Goal: Task Accomplishment & Management: Use online tool/utility

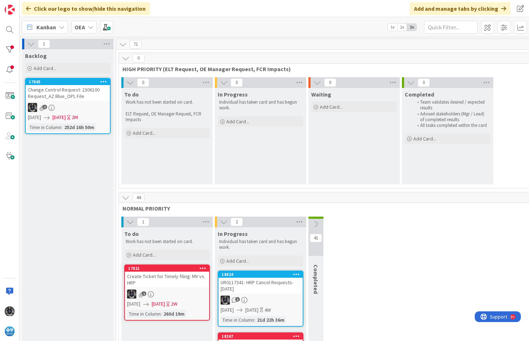
click at [63, 26] on icon at bounding box center [62, 27] width 6 height 6
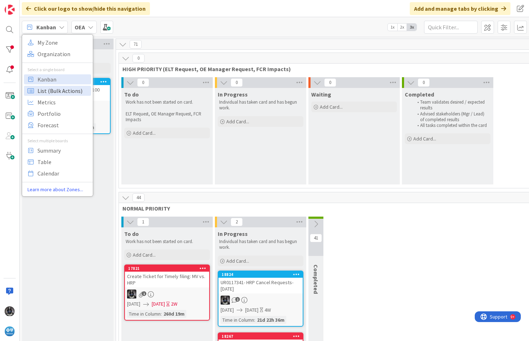
click at [49, 90] on span "List (Bulk Actions)" at bounding box center [63, 90] width 51 height 11
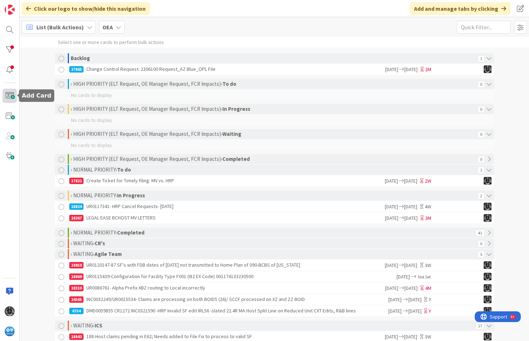
click at [9, 96] on span at bounding box center [10, 96] width 14 height 14
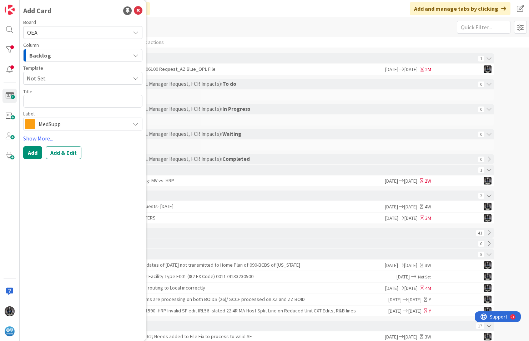
click at [137, 54] on icon "button" at bounding box center [136, 56] width 6 height 6
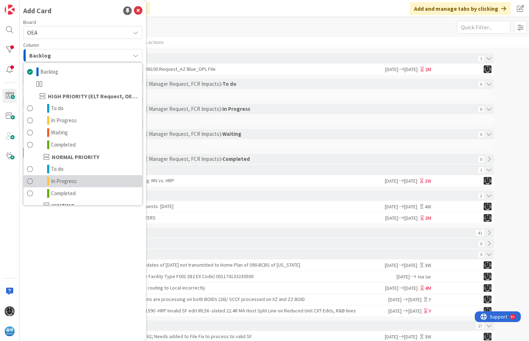
click at [68, 181] on span "In Progress" at bounding box center [64, 181] width 26 height 9
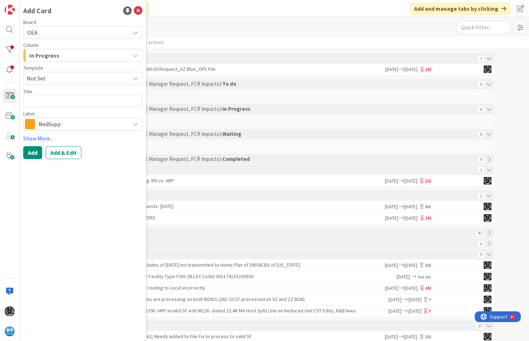
click at [136, 125] on icon at bounding box center [136, 124] width 6 height 6
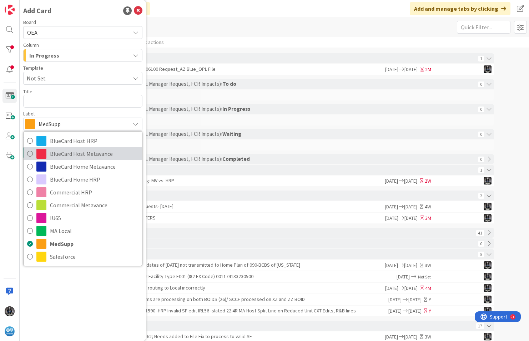
click at [66, 151] on span "BlueCard Host Metavance" at bounding box center [94, 153] width 89 height 11
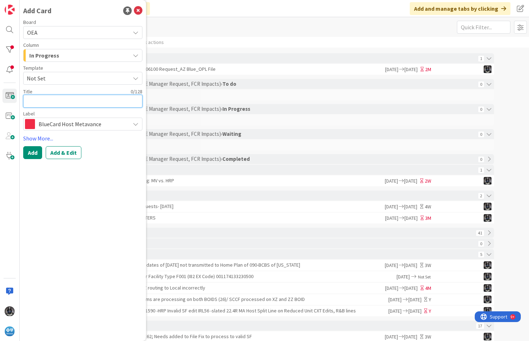
click at [35, 103] on textarea at bounding box center [82, 101] width 119 height 13
type textarea "x"
type textarea "M"
type textarea "x"
type textarea "Ma"
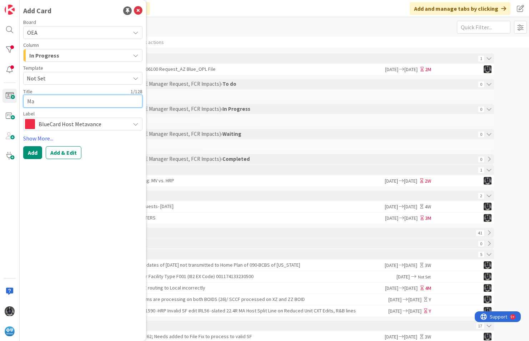
type textarea "x"
type textarea "Man"
type textarea "x"
type textarea "Manu"
type textarea "x"
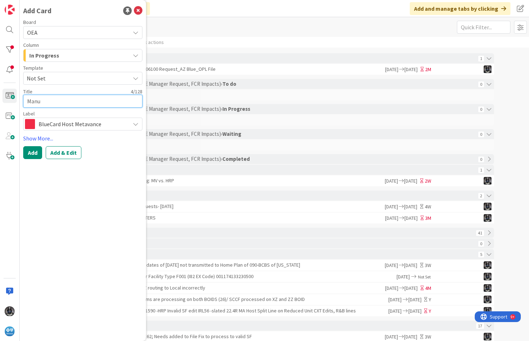
type textarea "Manua"
type textarea "x"
type textarea "Manual"
type textarea "x"
type textarea "Manual"
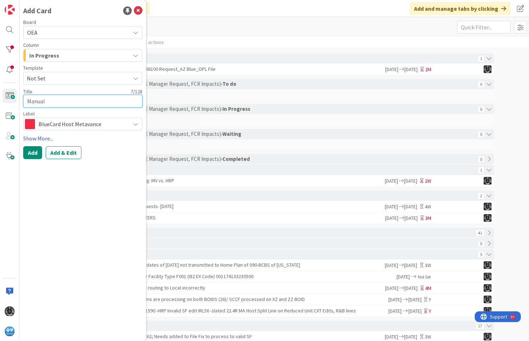
type textarea "x"
type textarea "Manual Pu"
type textarea "x"
type textarea "Manual Pu8"
type textarea "x"
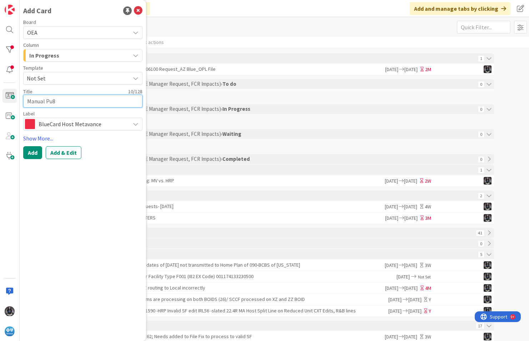
type textarea "Manual Pu8r"
type textarea "x"
type textarea "Manual Pu8"
type textarea "x"
type textarea "Manual Pu"
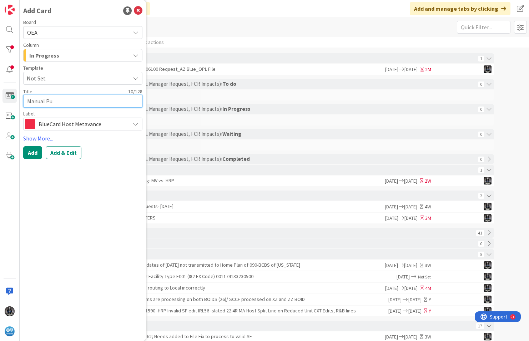
type textarea "x"
type textarea "Manual Pur"
type textarea "x"
type textarea "Manual Purg"
type textarea "x"
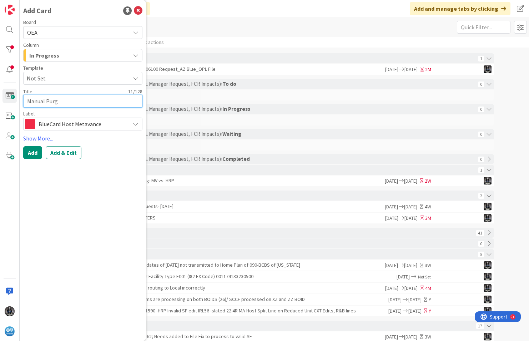
type textarea "Manual Purge"
type textarea "x"
type textarea "Manual Purge E"
type textarea "x"
type textarea "Manual Purge ER"
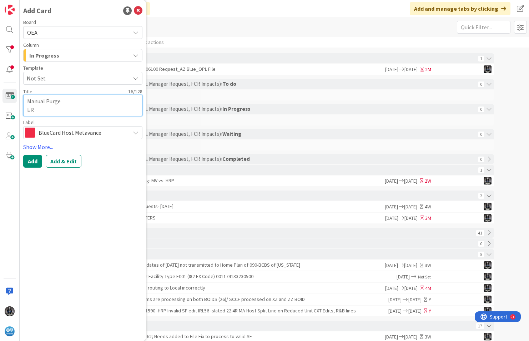
type textarea "x"
type textarea "Manual Purge E"
type textarea "x"
type textarea "Manual Purge"
type textarea "x"
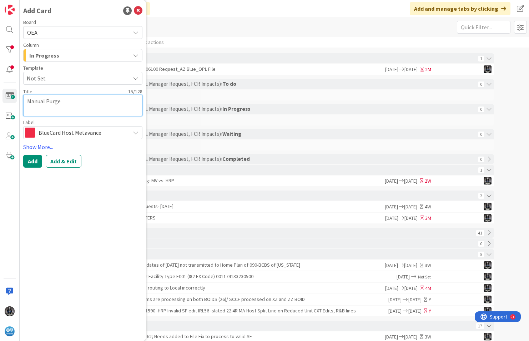
type textarea "Manual Purge"
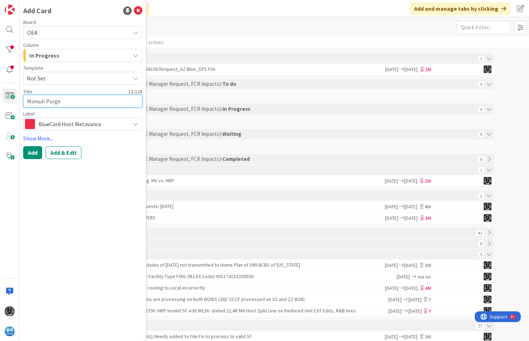
type textarea "x"
type textarea "Manual Purge R"
type textarea "x"
type textarea "Manual Purge Re"
type textarea "x"
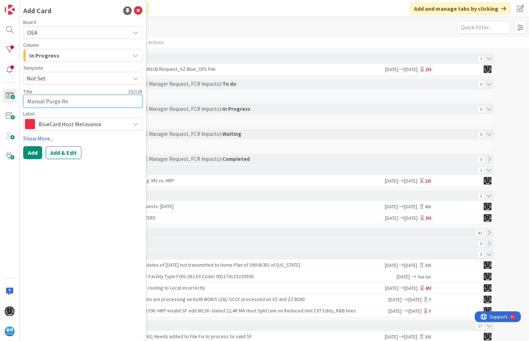
type textarea "Manual Purge Ree"
type textarea "x"
type textarea "Manual Purge Re"
type textarea "x"
type textarea "Manual Purge Req"
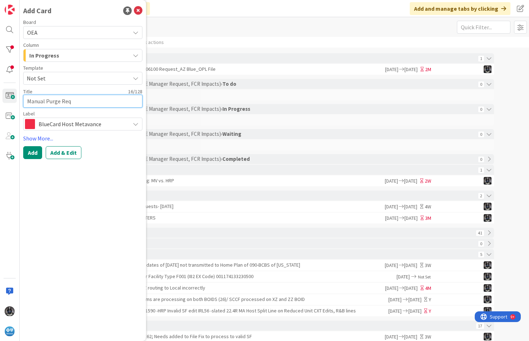
type textarea "x"
type textarea "Manual Purge Reque"
type textarea "x"
type textarea "Manual Purge Reques"
type textarea "x"
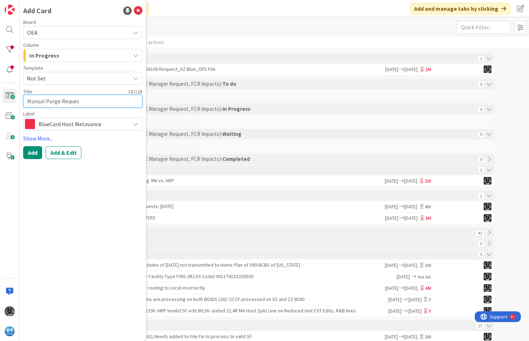
type textarea "Manual Purge Request"
type textarea "x"
type textarea "Manual Purge Requests"
type textarea "x"
type textarea "Manual Purge Requests-"
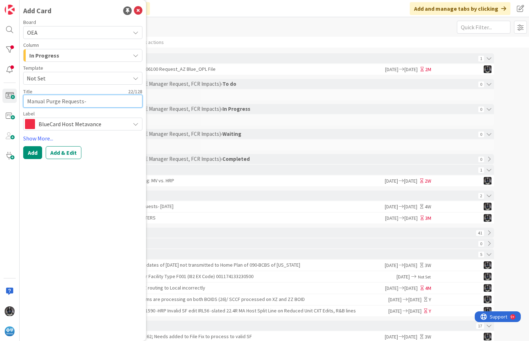
type textarea "x"
type textarea "Manual Purge Requests-"
type textarea "x"
type textarea "Manual Purge Requests- 0"
type textarea "x"
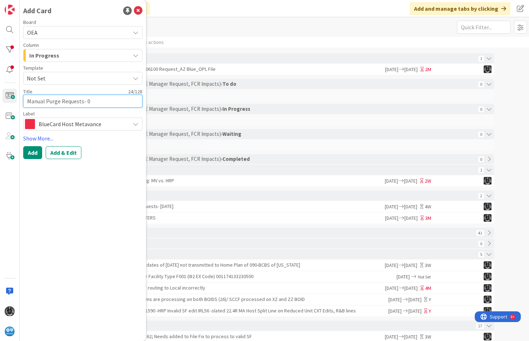
type textarea "Manual Purge Requests- 08"
type textarea "x"
type textarea "Manual Purge Requests- 08/"
type textarea "x"
type textarea "Manual Purge Requests- 08/2"
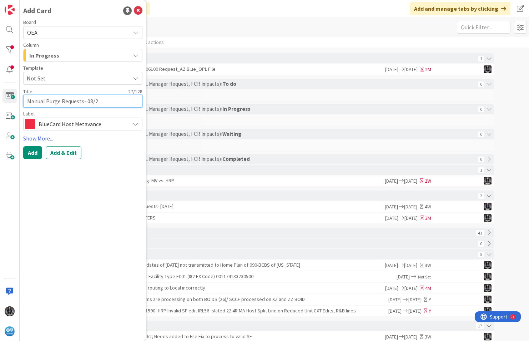
type textarea "x"
type textarea "Manual Purge Requests- 08/22"
type textarea "x"
type textarea "Manual Purge Requests- 08/22/"
type textarea "x"
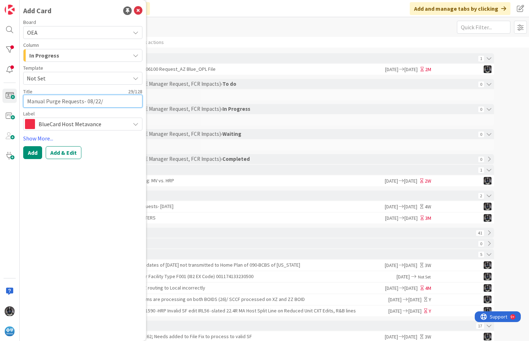
type textarea "Manual Purge Requests- 08/22/2"
type textarea "x"
type textarea "Manual Purge Requests- [DATE]"
click at [27, 100] on textarea "Manual Purge Requests- [DATE]" at bounding box center [82, 101] width 119 height 13
type textarea "x"
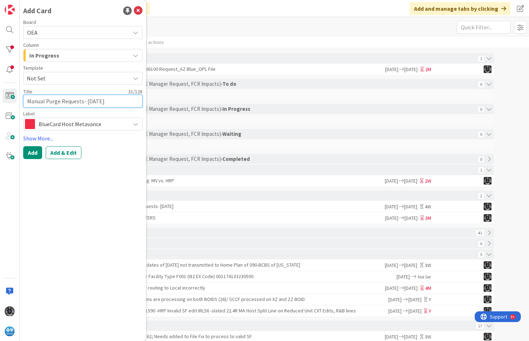
type textarea "BManual Purge Requests- [DATE]"
type textarea "x"
type textarea "BlManual Purge Requests- [DATE]"
type textarea "x"
type textarea "BlueManual Purge Requests- [DATE]"
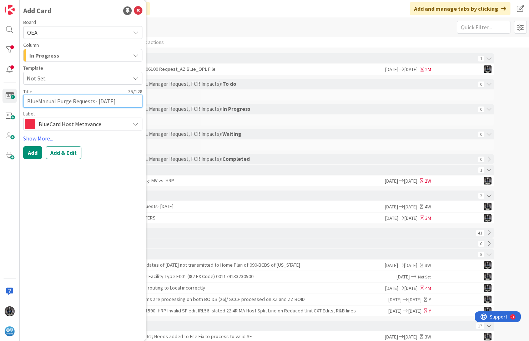
type textarea "x"
type textarea "BlueCManual Purge Requests- [DATE]"
type textarea "x"
type textarea "BlueCaManual Purge Requests- [DATE]"
type textarea "x"
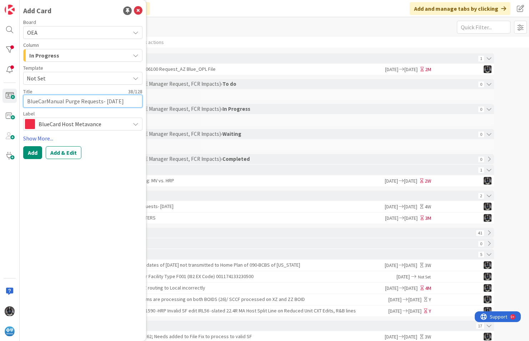
type textarea "BlueCardManual Purge Requests- [DATE]"
type textarea "x"
type textarea "BlueCardeManual Purge Requests- [DATE]"
type textarea "x"
type textarea "BlueCarde Manual Purge Requests- [DATE]"
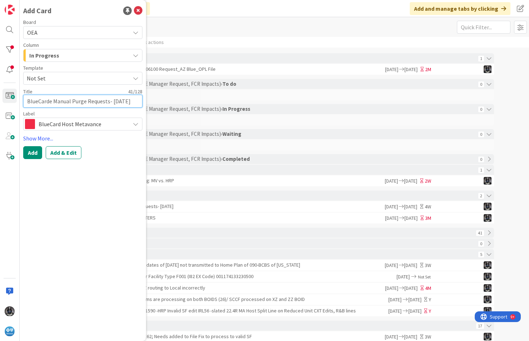
type textarea "x"
type textarea "BlueCarde HManual Purge Requests- [DATE]"
type textarea "x"
type textarea "BlueCarde HoManual Purge Requests- [DATE]"
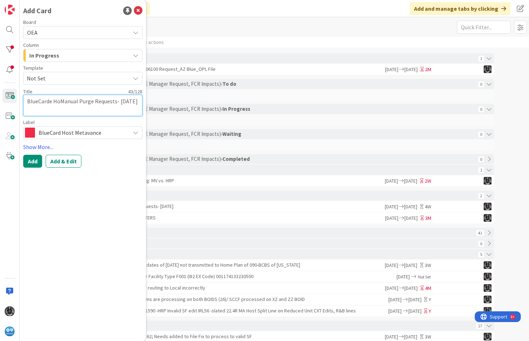
type textarea "x"
type textarea "BlueCarde HManual Purge Requests- [DATE]"
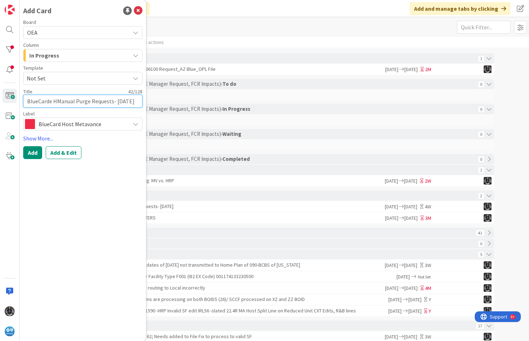
type textarea "x"
type textarea "BlueCarde Manual Purge Requests- [DATE]"
type textarea "x"
type textarea "BlueCardeManual Purge Requests- [DATE]"
type textarea "x"
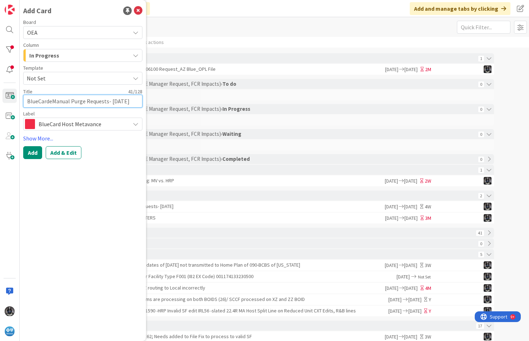
type textarea "BlueCardManual Purge Requests- [DATE]"
type textarea "x"
type textarea "BlueCard Manual Purge Requests- [DATE]"
type textarea "x"
type textarea "BlueCard HoManual Purge Requests- [DATE]"
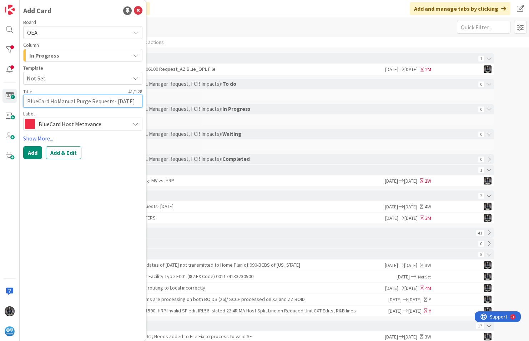
type textarea "x"
type textarea "BlueCard HosManual Purge Requests- [DATE]"
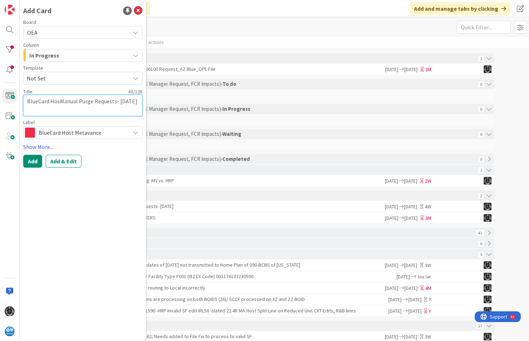
type textarea "x"
type textarea "BlueCard HostManual Purge Requests- [DATE]"
type textarea "x"
type textarea "BlueCard Host Manual Purge Requests- [DATE]"
click at [71, 161] on button "Add & Edit" at bounding box center [64, 161] width 36 height 13
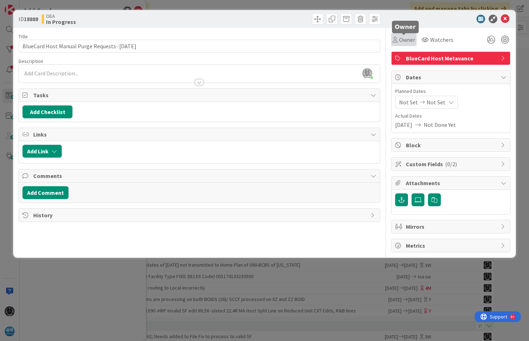
click at [411, 36] on span "Owner" at bounding box center [407, 39] width 16 height 9
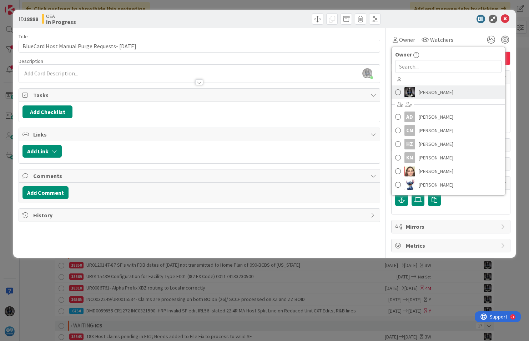
drag, startPoint x: 425, startPoint y: 93, endPoint x: 429, endPoint y: 57, distance: 35.9
click at [426, 93] on span "[PERSON_NAME]" at bounding box center [436, 92] width 35 height 11
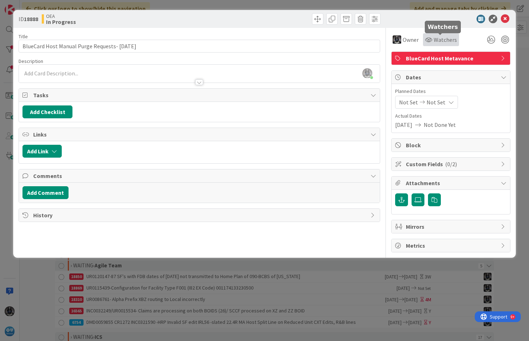
click at [442, 40] on span "Watchers" at bounding box center [445, 39] width 23 height 9
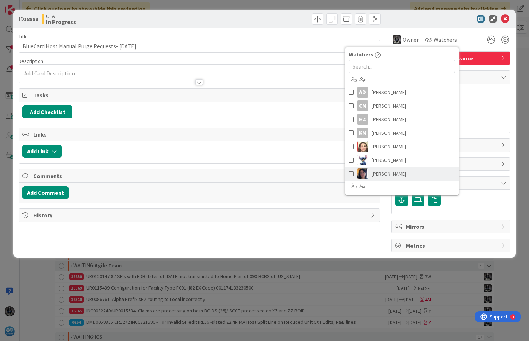
click at [383, 171] on span "[PERSON_NAME]" at bounding box center [389, 173] width 35 height 11
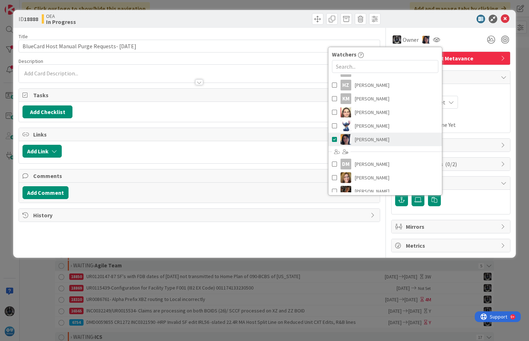
scroll to position [81, 0]
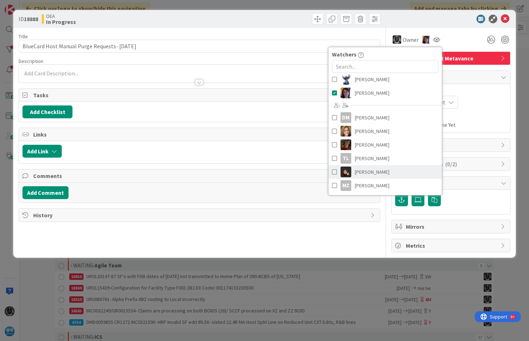
click at [374, 173] on span "[PERSON_NAME]" at bounding box center [372, 171] width 35 height 11
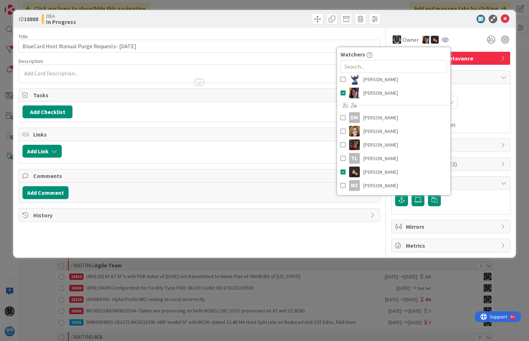
click at [479, 111] on div "Planned Dates Not Set Not Set Actual Dates [DATE] Not Done Yet" at bounding box center [450, 108] width 111 height 41
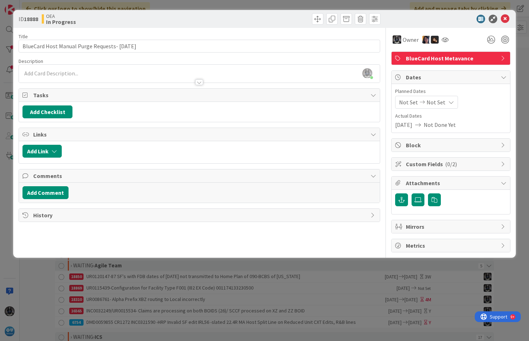
click at [410, 103] on span "Not Set" at bounding box center [408, 102] width 19 height 9
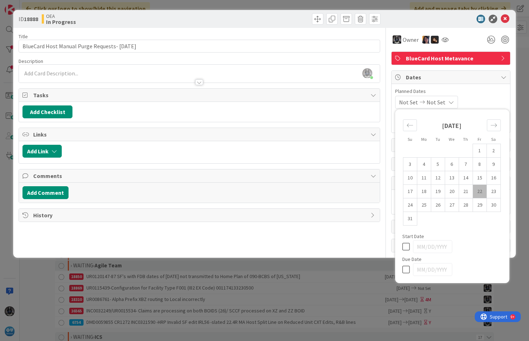
click at [478, 189] on td "22" at bounding box center [480, 192] width 14 height 14
type input "[DATE]"
click at [453, 102] on icon at bounding box center [450, 102] width 6 height 6
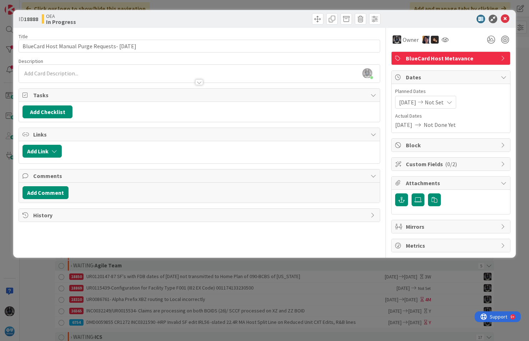
click at [453, 101] on icon at bounding box center [450, 102] width 6 height 6
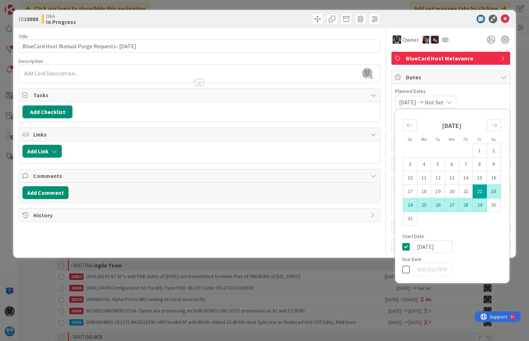
click at [480, 205] on td "29" at bounding box center [480, 205] width 14 height 14
type input "[DATE]"
click at [486, 93] on span "Planned Dates" at bounding box center [450, 92] width 111 height 8
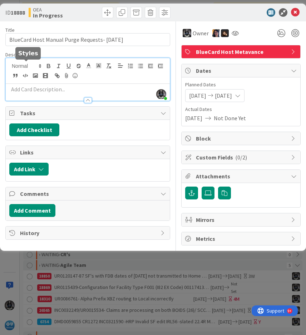
click at [31, 64] on div "[PERSON_NAME] just joined" at bounding box center [88, 79] width 164 height 43
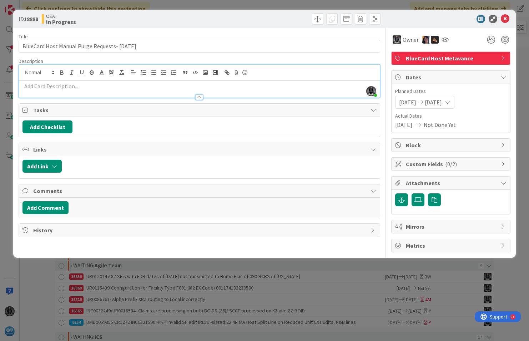
click at [32, 84] on p at bounding box center [200, 86] width 354 height 8
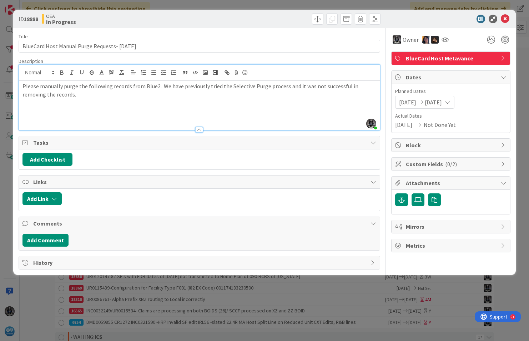
click at [60, 94] on p "Please manually purge the following records from Blue2. We have previously trie…" at bounding box center [200, 90] width 354 height 16
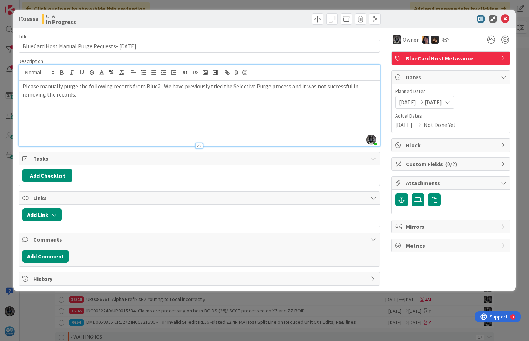
click at [25, 113] on p at bounding box center [200, 110] width 354 height 8
click at [127, 110] on p "53020243561312100- Please manually close the ESCL1 record dated [DATE]" at bounding box center [200, 110] width 354 height 8
click at [276, 111] on p "53020243561312100- Please manually close and then manually purge the ESCL1 reco…" at bounding box center [200, 110] width 354 height 8
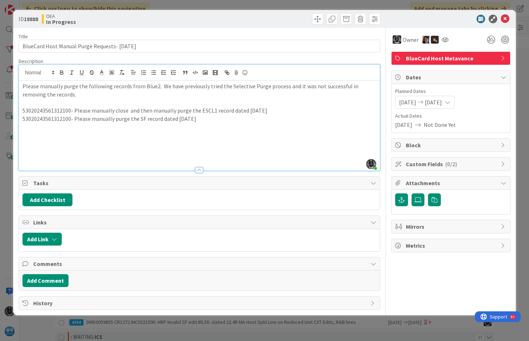
click at [205, 118] on p "53020243561312100- Please manually purge the SF record dated [DATE]" at bounding box center [200, 119] width 354 height 8
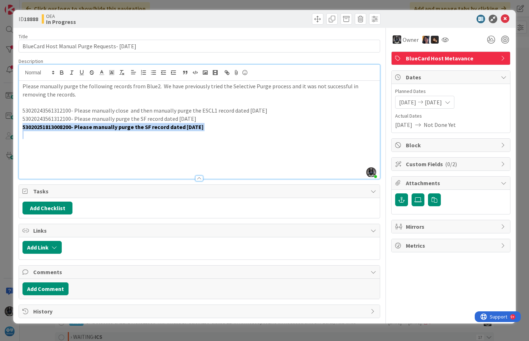
drag, startPoint x: 21, startPoint y: 126, endPoint x: 215, endPoint y: 135, distance: 193.8
click at [215, 135] on div "Please manually purge the following records from Blue2. We have previously trie…" at bounding box center [199, 130] width 361 height 98
click at [61, 73] on icon "button" at bounding box center [61, 74] width 3 height 2
drag, startPoint x: 185, startPoint y: 139, endPoint x: 190, endPoint y: 141, distance: 5.3
click at [185, 139] on p at bounding box center [200, 143] width 354 height 8
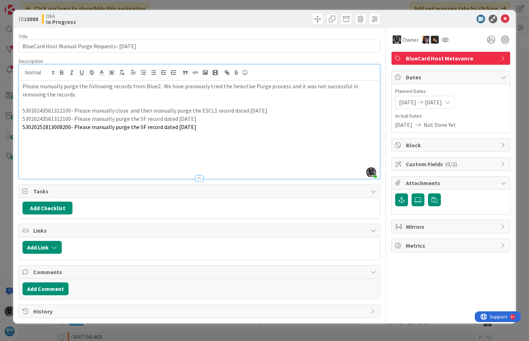
click at [33, 163] on p at bounding box center [200, 167] width 354 height 8
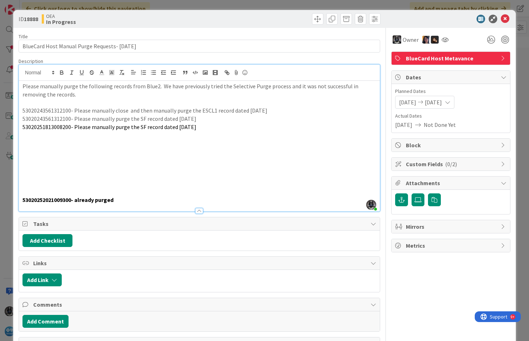
click at [200, 126] on p "53020251813008200- Please manually purge the SF record dated [DATE]" at bounding box center [200, 127] width 354 height 8
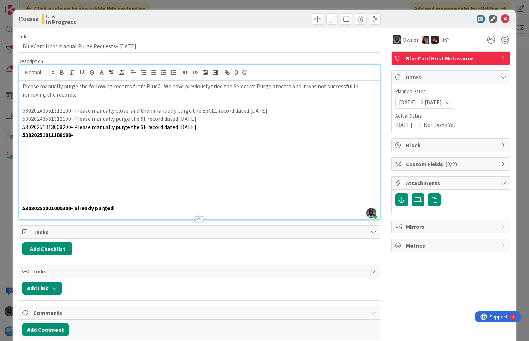
drag, startPoint x: 75, startPoint y: 127, endPoint x: 208, endPoint y: 130, distance: 132.6
click at [208, 130] on p "53020251813008200- Please manually purge the SF record dated [DATE]" at bounding box center [200, 127] width 354 height 8
copy span "Please manually purge the SF record dated [DATE]"
click at [86, 135] on p "53020251811188900-" at bounding box center [200, 135] width 354 height 8
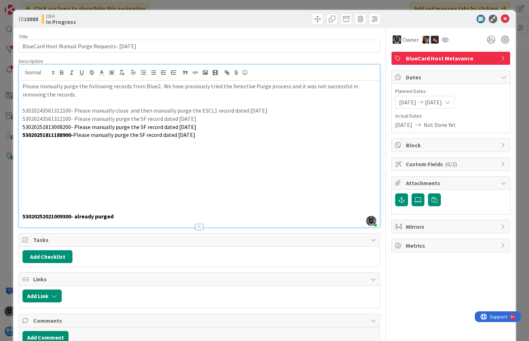
click at [122, 216] on p "53020252021009300- already purged" at bounding box center [200, 216] width 354 height 8
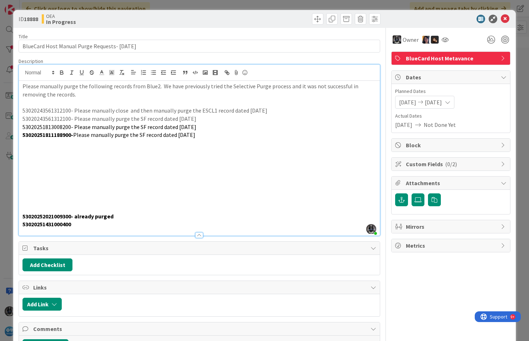
click at [206, 135] on p "53020251811188900- Please manually purge the SF record dated [DATE]" at bounding box center [200, 135] width 354 height 8
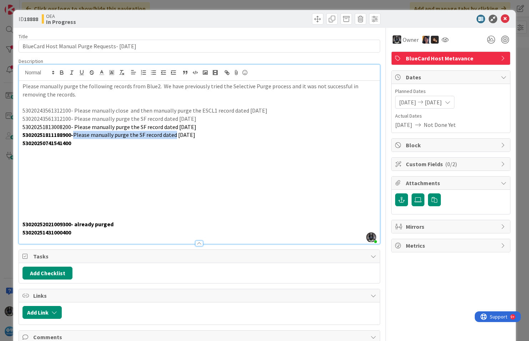
drag, startPoint x: 76, startPoint y: 135, endPoint x: 178, endPoint y: 138, distance: 102.2
click at [178, 138] on p "53020251811188900- Please manually purge the SF record dated [DATE]" at bounding box center [200, 135] width 354 height 8
copy p "Please manually purge the SF record dated"
click at [80, 145] on p "53020250741541400" at bounding box center [200, 143] width 354 height 8
click at [27, 152] on p at bounding box center [200, 151] width 354 height 8
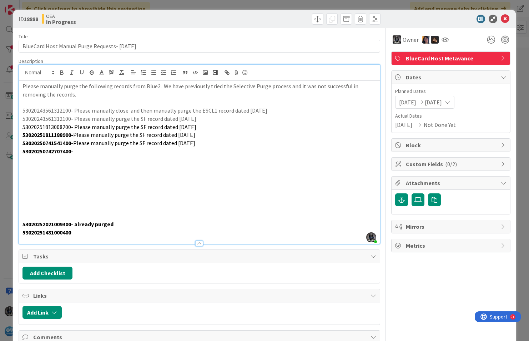
drag, startPoint x: 77, startPoint y: 143, endPoint x: 203, endPoint y: 143, distance: 126.1
click at [203, 143] on p "53020250741541400- Please manually purge the SF record dated [DATE]" at bounding box center [200, 143] width 354 height 8
copy span "Please manually purge the SF record dated [DATE]"
click at [85, 153] on p "53020250742707400-" at bounding box center [200, 151] width 354 height 8
click at [191, 150] on span "Please manually purge the SF record dated [DATE]" at bounding box center [134, 151] width 122 height 7
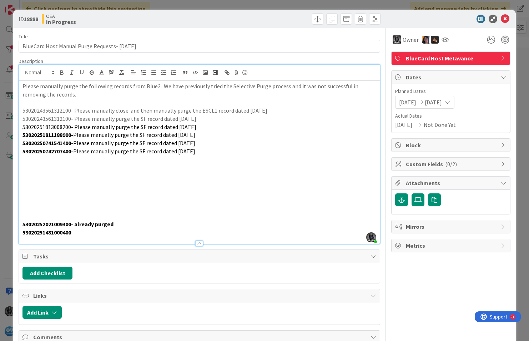
drag, startPoint x: 210, startPoint y: 148, endPoint x: 213, endPoint y: 151, distance: 5.1
click at [211, 150] on p "53020250742707400- Please manually purge the SF record dated [DATE]" at bounding box center [200, 151] width 354 height 8
click at [27, 159] on p at bounding box center [200, 159] width 354 height 8
drag, startPoint x: 77, startPoint y: 152, endPoint x: 207, endPoint y: 149, distance: 130.0
click at [207, 149] on p "53020250742707400- Please manually purge the SF record dated [DATE]" at bounding box center [200, 151] width 354 height 8
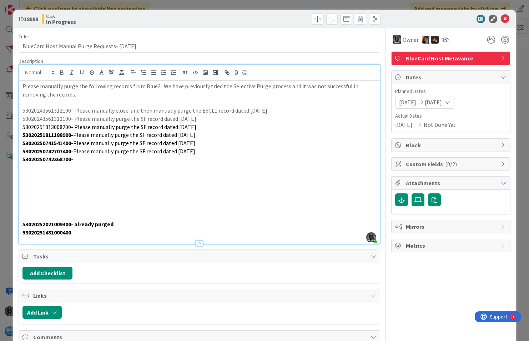
copy span "Please manually purge the SF record dated [DATE]"
click at [88, 161] on p "53020250742368700-" at bounding box center [200, 159] width 354 height 8
click at [194, 158] on span "Please manually purge the SF record dated [DATE]" at bounding box center [134, 158] width 122 height 7
click at [208, 159] on p "53020250742368700- Please manually purge the SF record dated [DATE]" at bounding box center [200, 159] width 354 height 8
click at [28, 168] on p at bounding box center [200, 167] width 354 height 8
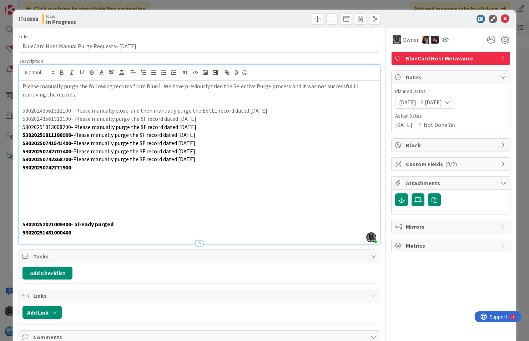
drag, startPoint x: 77, startPoint y: 160, endPoint x: 220, endPoint y: 160, distance: 142.9
click at [220, 160] on p "53020250742368700- Please manually purge the SF record dated [DATE]" at bounding box center [200, 159] width 354 height 8
copy span "Please manually purge the SF record dated [DATE]"
click at [85, 167] on p "53020250742771900-" at bounding box center [200, 167] width 354 height 8
drag, startPoint x: 190, startPoint y: 166, endPoint x: 201, endPoint y: 170, distance: 11.7
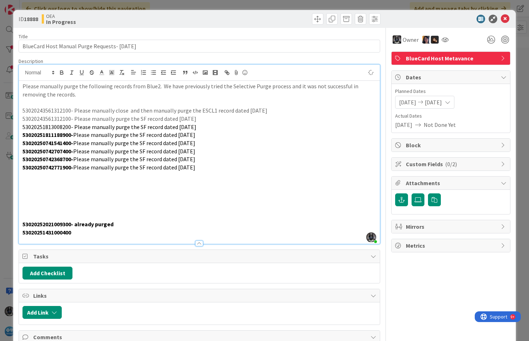
click at [195, 169] on span "Please manually purge the SF record dated [DATE]" at bounding box center [134, 167] width 122 height 7
drag, startPoint x: 191, startPoint y: 164, endPoint x: 199, endPoint y: 169, distance: 9.0
click at [195, 168] on span "Please manually purge the SF record dated [DATE]" at bounding box center [134, 167] width 122 height 7
click at [191, 167] on span "Please manually purge the SF record dated [DATE]" at bounding box center [134, 167] width 122 height 7
click at [208, 166] on p "53020250742771900- Please manually purge the SF record dated [DATE]" at bounding box center [200, 167] width 354 height 8
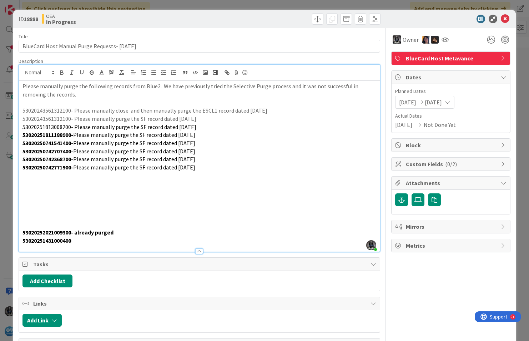
click at [19, 177] on div "Please manually purge the following records from Blue2. We have previously trie…" at bounding box center [199, 166] width 361 height 171
drag, startPoint x: 77, startPoint y: 166, endPoint x: 209, endPoint y: 170, distance: 131.9
click at [209, 170] on p "53020250742771900- Please manually purge the SF record dated [DATE]" at bounding box center [200, 167] width 354 height 8
copy span "Please manually purge the SF record dated [DATE]"
click at [87, 176] on p "53020250742780700-" at bounding box center [200, 175] width 354 height 8
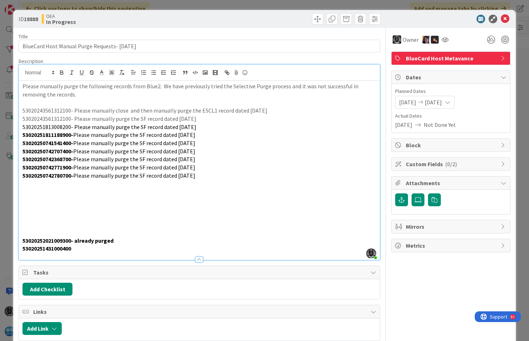
click at [25, 183] on p at bounding box center [200, 184] width 354 height 8
drag, startPoint x: 78, startPoint y: 176, endPoint x: 206, endPoint y: 175, distance: 127.9
click at [205, 175] on p "53020250742780700- Please manually purge the SF record dated [DATE]" at bounding box center [200, 175] width 354 height 8
copy span "Please manually purge the SF record dated [DATE]"
click at [80, 185] on p "53020250811327400" at bounding box center [200, 184] width 354 height 8
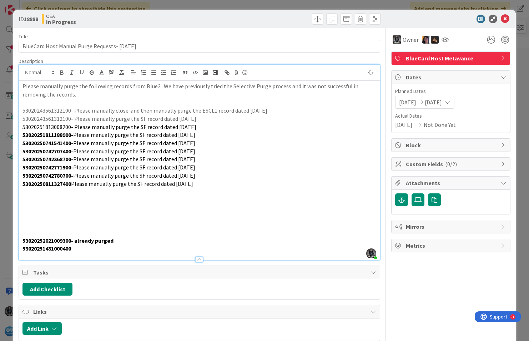
click at [75, 184] on span "Please manually purge the SF record dated [DATE]" at bounding box center [132, 183] width 122 height 7
drag, startPoint x: 190, startPoint y: 185, endPoint x: 210, endPoint y: 195, distance: 23.0
click at [192, 185] on span "Please manually purge the SF record dated [DATE]" at bounding box center [134, 183] width 122 height 7
click at [19, 193] on div "[PERSON_NAME] joined 9 m ago Please manually purge the following records from B…" at bounding box center [200, 162] width 362 height 196
click at [24, 194] on p at bounding box center [200, 192] width 354 height 8
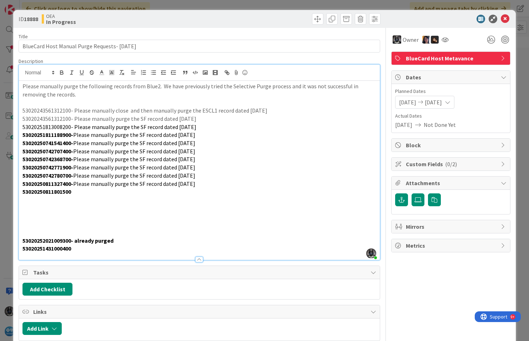
drag, startPoint x: 74, startPoint y: 185, endPoint x: 215, endPoint y: 184, distance: 141.1
click at [215, 184] on p "53020250811327400- Please manually purge the SF record dated [DATE]" at bounding box center [200, 184] width 354 height 8
copy p "- Please manually purge the SF record dated [DATE]"
click at [80, 193] on p "53020250811801500" at bounding box center [200, 192] width 354 height 8
drag, startPoint x: 188, startPoint y: 192, endPoint x: 194, endPoint y: 193, distance: 6.5
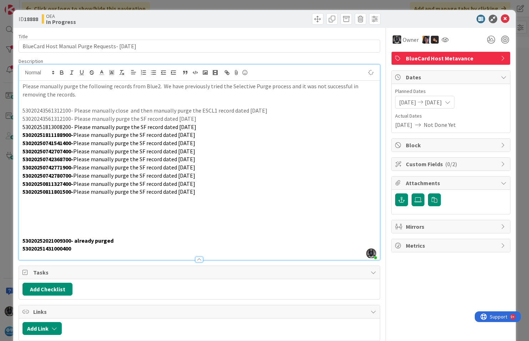
click at [190, 191] on span "Please manually purge the SF record dated [DATE]" at bounding box center [134, 191] width 122 height 7
click at [26, 198] on p at bounding box center [200, 200] width 354 height 8
drag, startPoint x: 74, startPoint y: 192, endPoint x: 216, endPoint y: 191, distance: 141.5
click at [216, 191] on p "53020250811801500- Please manually purge the SF record dated [DATE]" at bounding box center [200, 192] width 354 height 8
copy p "- Please manually purge the SF record dated [DATE]"
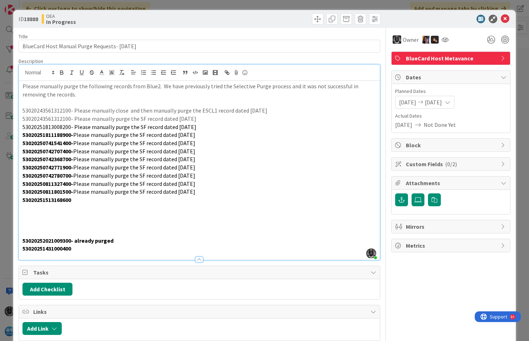
click at [87, 199] on p "53020251513168600" at bounding box center [200, 200] width 354 height 8
click at [203, 199] on p "53020251513168600- Please manually purge the SF record dated [DATE]" at bounding box center [200, 200] width 354 height 8
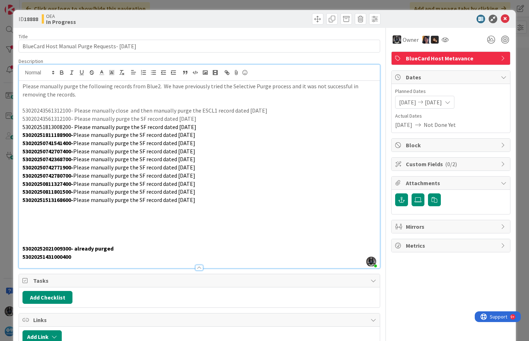
click at [83, 259] on p "53020251431000400" at bounding box center [200, 257] width 354 height 8
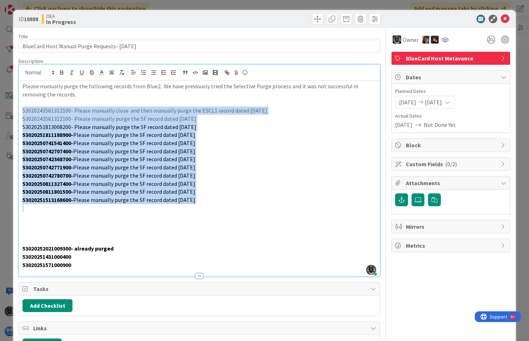
drag, startPoint x: 22, startPoint y: 109, endPoint x: 194, endPoint y: 198, distance: 193.6
click at [193, 208] on div "Please manually purge the following records from Blue2. We have previously trie…" at bounding box center [199, 178] width 361 height 195
click at [60, 75] on icon "button" at bounding box center [62, 72] width 6 height 6
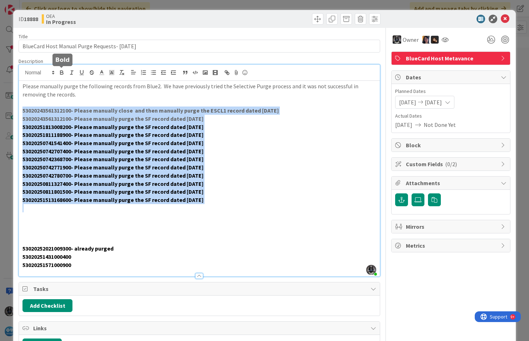
click at [60, 75] on icon "button" at bounding box center [62, 72] width 6 height 6
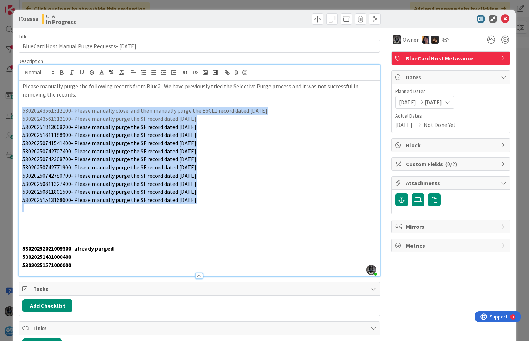
drag, startPoint x: 241, startPoint y: 181, endPoint x: 249, endPoint y: 184, distance: 8.4
click at [242, 181] on p "53020250811327400- Please manually purge the SF record dated [DATE]" at bounding box center [200, 184] width 354 height 8
click at [263, 203] on p "53020251513168600- Please manually purge the SF record dated [DATE]" at bounding box center [200, 200] width 354 height 8
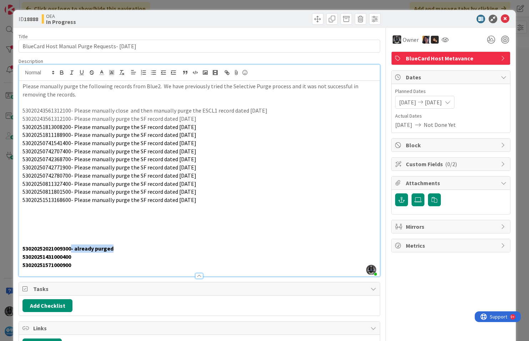
drag, startPoint x: 74, startPoint y: 249, endPoint x: 144, endPoint y: 249, distance: 70.0
click at [144, 249] on p "53020252021009300- already purged" at bounding box center [200, 248] width 354 height 8
drag, startPoint x: 23, startPoint y: 247, endPoint x: 101, endPoint y: 265, distance: 79.7
click at [89, 264] on div "Please manually purge the following records from Blue2. We have previously trie…" at bounding box center [199, 178] width 361 height 195
copy div "53020252021009300 53020251431000400 53020251571000900"
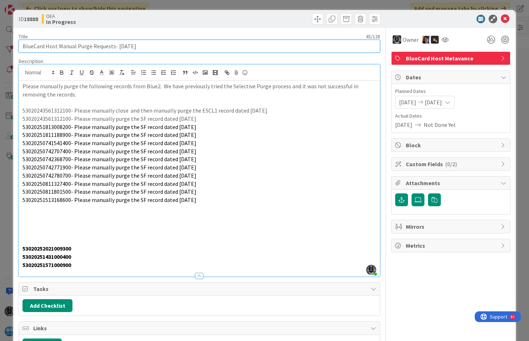
drag, startPoint x: 23, startPoint y: 46, endPoint x: 145, endPoint y: 44, distance: 121.8
click at [145, 44] on input "BlueCard Host Manual Purge Requests- [DATE]" at bounding box center [200, 46] width 362 height 13
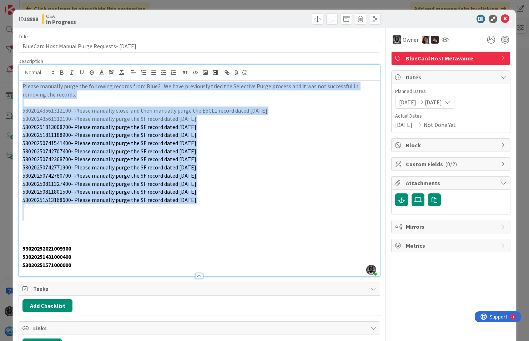
drag, startPoint x: 24, startPoint y: 84, endPoint x: 148, endPoint y: 213, distance: 179.1
click at [148, 213] on div "Please manually purge the following records from Blue2. We have previously trie…" at bounding box center [199, 178] width 361 height 195
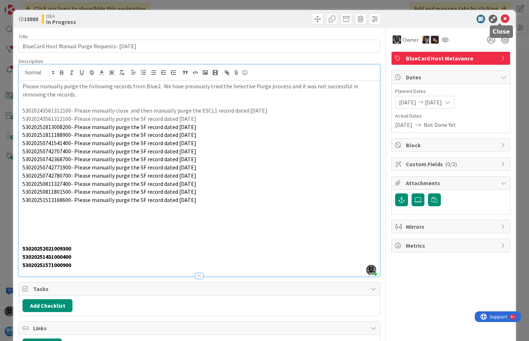
click at [501, 16] on icon at bounding box center [505, 19] width 9 height 9
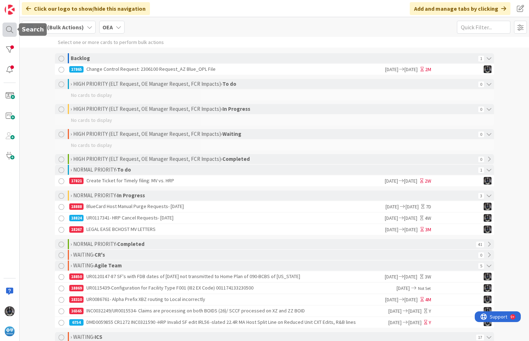
click at [10, 28] on div at bounding box center [10, 30] width 14 height 14
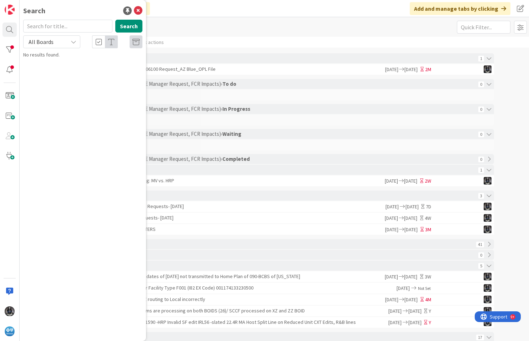
drag, startPoint x: 54, startPoint y: 24, endPoint x: 58, endPoint y: 26, distance: 4.5
click at [54, 24] on input "text" at bounding box center [67, 26] width 89 height 13
type input "manual purge"
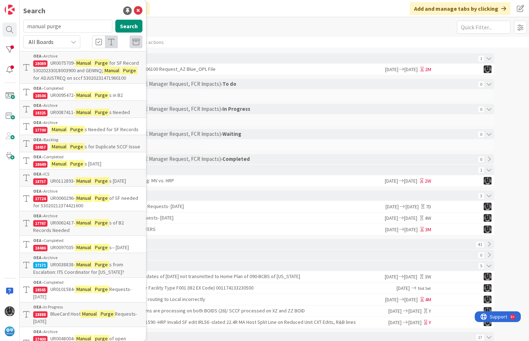
click at [88, 116] on mark "Manual" at bounding box center [84, 113] width 18 height 8
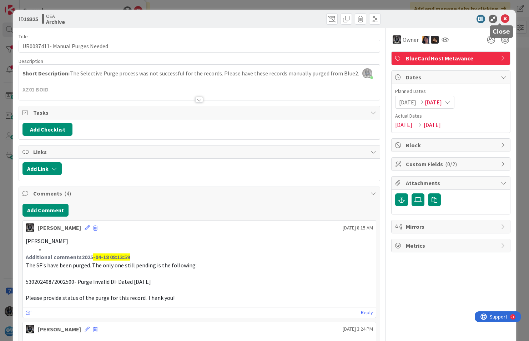
click at [501, 16] on icon at bounding box center [505, 19] width 9 height 9
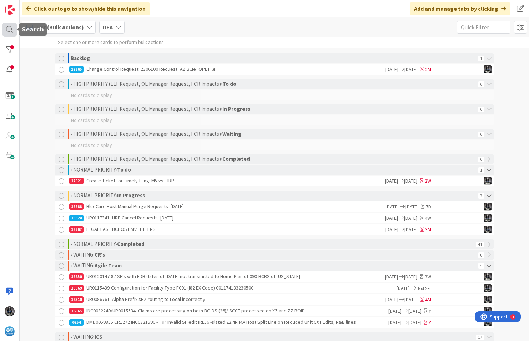
drag, startPoint x: 9, startPoint y: 29, endPoint x: 16, endPoint y: 34, distance: 8.3
click at [9, 29] on div at bounding box center [10, 30] width 14 height 14
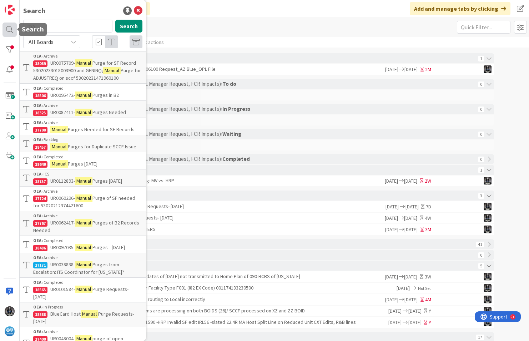
type input "m"
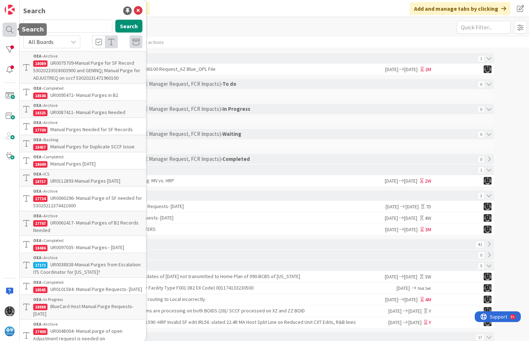
type input "18888"
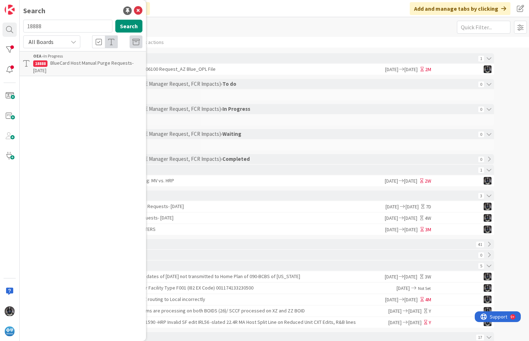
click at [57, 64] on span "BlueCard Host Manual Purge Requests- [DATE]" at bounding box center [83, 67] width 100 height 14
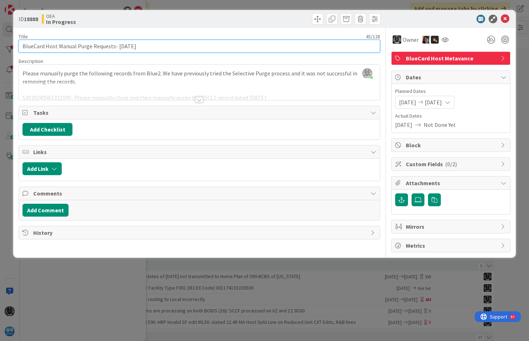
click at [21, 46] on input "BlueCard Host Manual Purge Requests- [DATE]" at bounding box center [200, 46] width 362 height 13
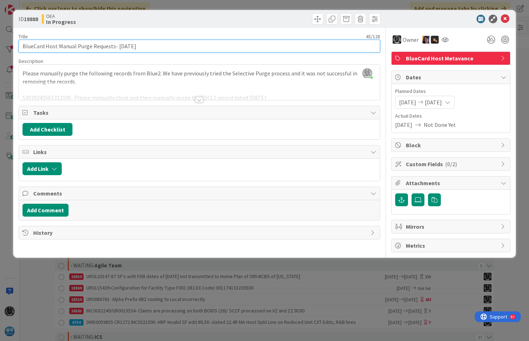
click at [21, 46] on input "BlueCard Host Manual Purge Requests- [DATE]" at bounding box center [200, 46] width 362 height 13
paste input "UR0122682"
type input "UR0122682- BlueCard Host Manual Purge Requests- [DATE]"
